Goal: Communication & Community: Answer question/provide support

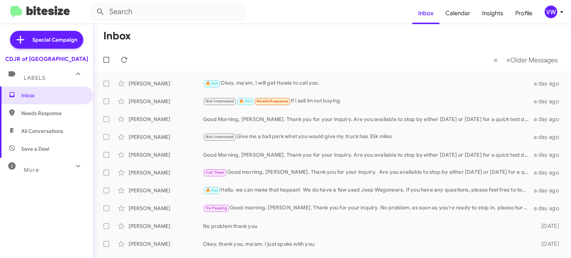
click at [32, 113] on span "Needs Response" at bounding box center [52, 113] width 63 height 7
type input "in:needs-response"
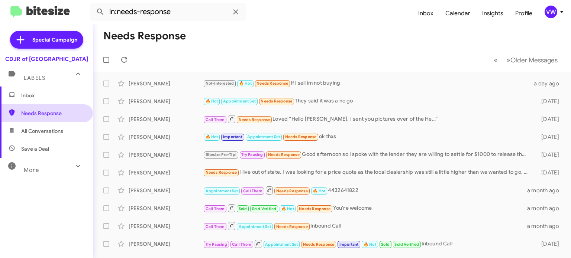
click at [32, 113] on span "Needs Response" at bounding box center [52, 113] width 63 height 7
click at [88, 71] on mat-expansion-panel-header "Labels" at bounding box center [46, 75] width 93 height 24
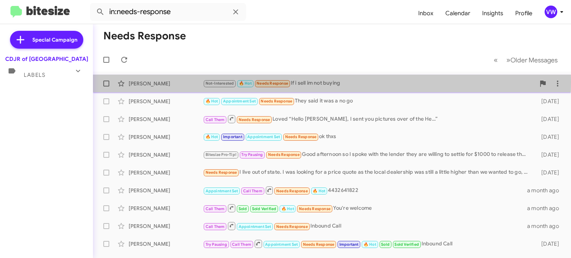
click at [257, 82] on span "Needs Response" at bounding box center [272, 83] width 32 height 5
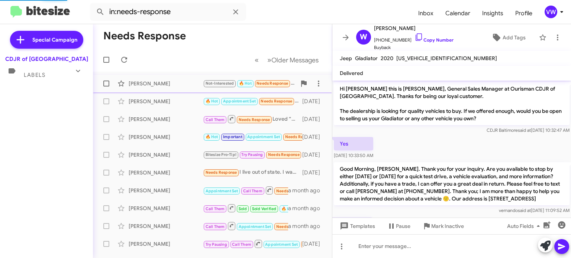
scroll to position [177, 0]
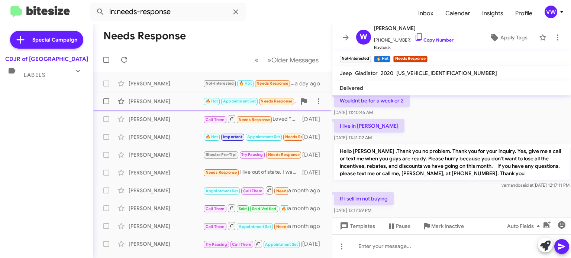
click at [227, 98] on small "Appointment Set" at bounding box center [239, 101] width 36 height 7
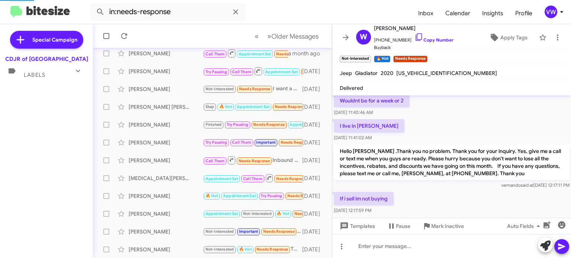
scroll to position [66, 0]
